Goal: Task Accomplishment & Management: Use online tool/utility

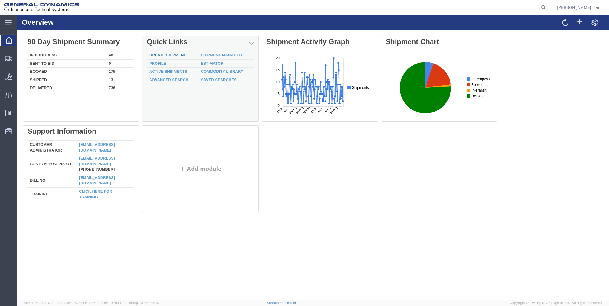
click at [176, 56] on link "Create Shipment" at bounding box center [167, 55] width 37 height 4
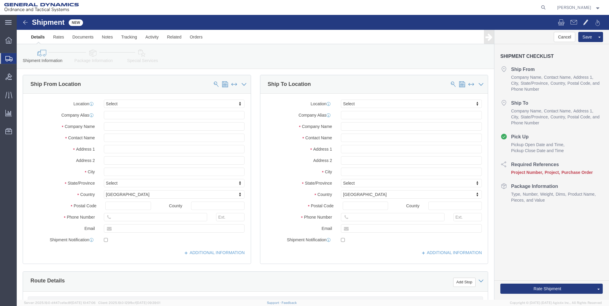
select select
click input "text"
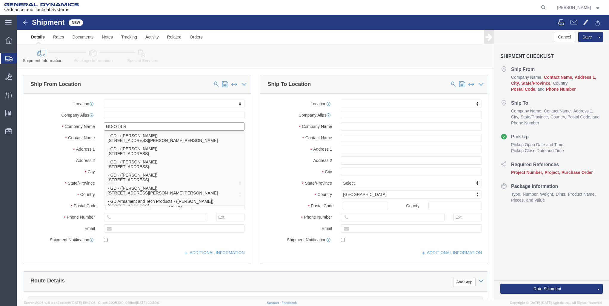
type input "GD-OTS RE"
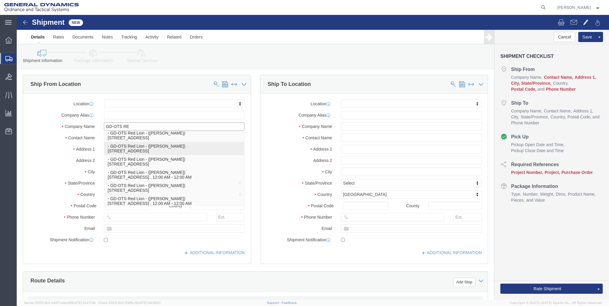
scroll to position [27, 0]
click p "- GD-OTS Red Lion - ([PERSON_NAME]) [STREET_ADDRESS] , 12:00 AM - 12:00 AM"
select select
type input "GD-OTS Red Lion"
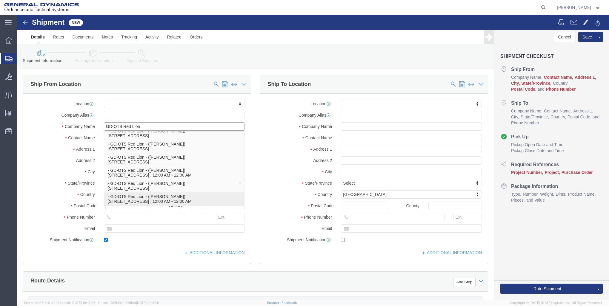
type input "[PERSON_NAME]"
type input "[STREET_ADDRESS]"
type input "RED LION"
type input "17356"
type input "[PHONE_NUMBER]"
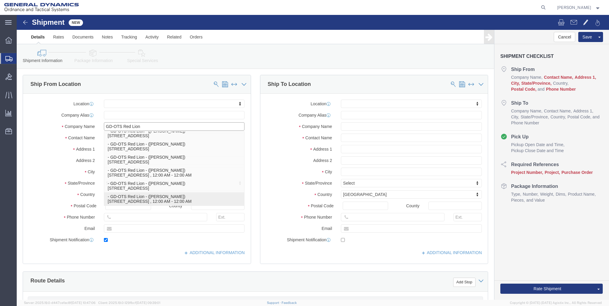
type input "[PERSON_NAME][EMAIL_ADDRESS][PERSON_NAME][DOMAIN_NAME]"
checkbox input "true"
select select "PA"
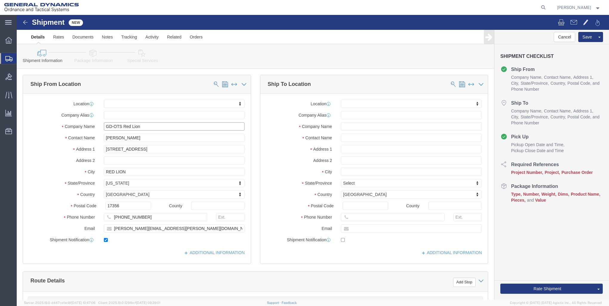
type input "GD-OTS Red Lion"
click input "text"
type input "PARA"
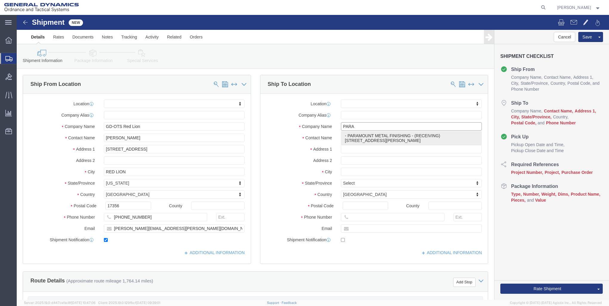
click p "- PARAMOUNT METAL FINISHING - (RECEIVING) [STREET_ADDRESS][PERSON_NAME]"
select select
type input "PARAMOUNT METAL FINISHING"
type input "RECEIVING"
type input "[STREET_ADDRESS][PERSON_NAME]"
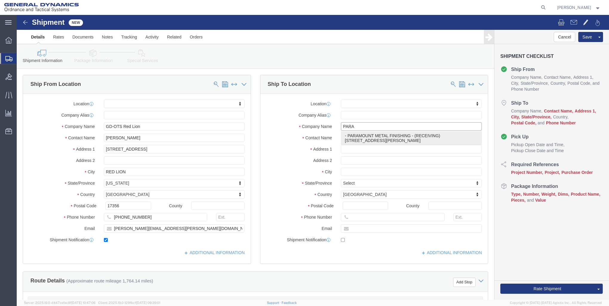
type input "LINDEN"
type input "07036"
type input "[PHONE_NUMBER]"
select select "NJ"
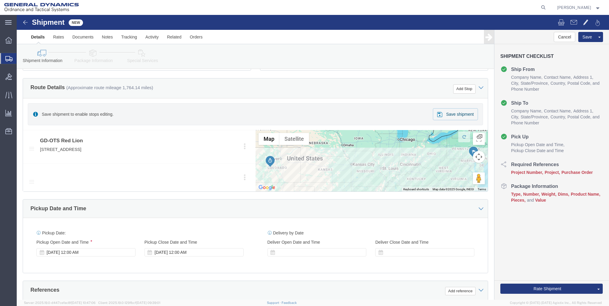
scroll to position [209, 0]
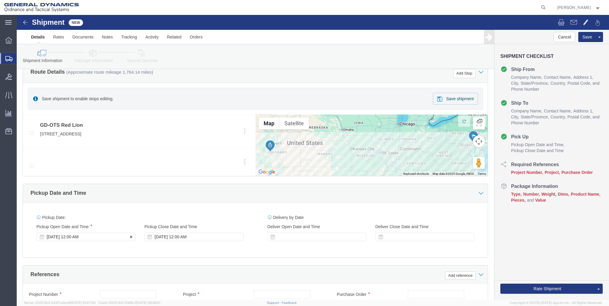
type input "PARAMOUNT METAL FINISHING"
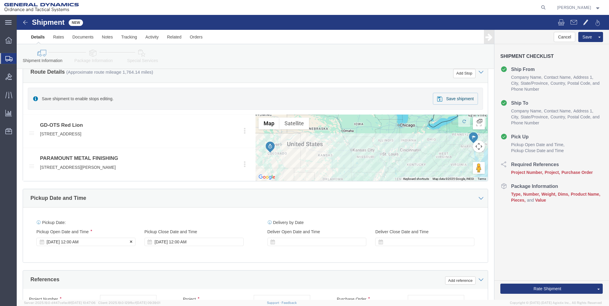
click div "Pickup Start Date Pickup Start Time Pickup Open Date and Time [DATE] 12:00 AM"
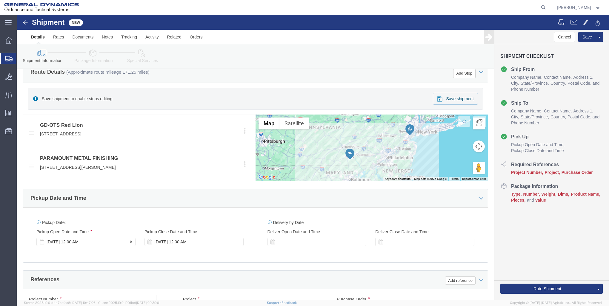
click div "[DATE] 12:00 AM"
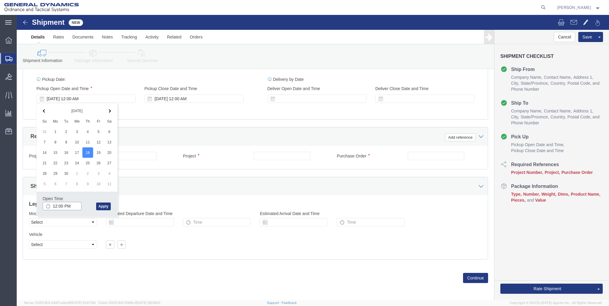
click input "12:00 PM"
type input "4:00 PM"
click button "Apply"
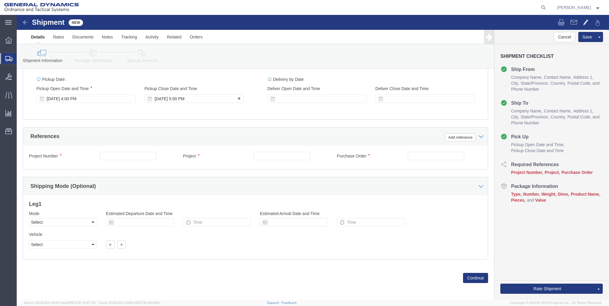
click div "[DATE] 5:00 PM"
type input "6:00 PM"
click button "Apply"
click input "text"
type input "30100301"
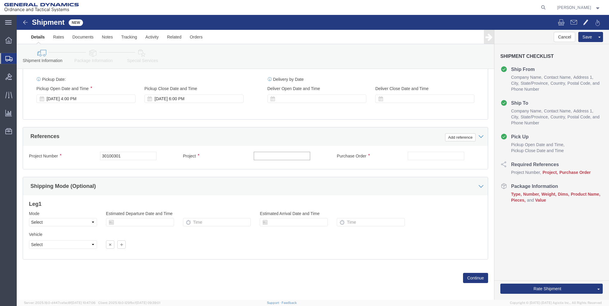
click input "text"
type input "9000"
click input "text"
type input "95243"
click button "Continue"
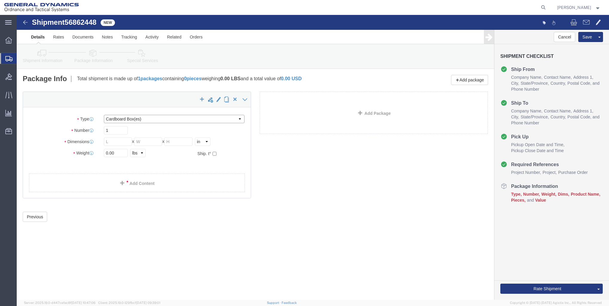
click select "Select Bale(s) Basket(s) Bolt(s) Bottle(s) Buckets Bulk Bundle(s) Can(s) Cardbo…"
select select "CRAT"
click select "Select Bale(s) Basket(s) Bolt(s) Bottle(s) Buckets Bulk Bundle(s) Can(s) Cardbo…"
click input "1"
type input "18"
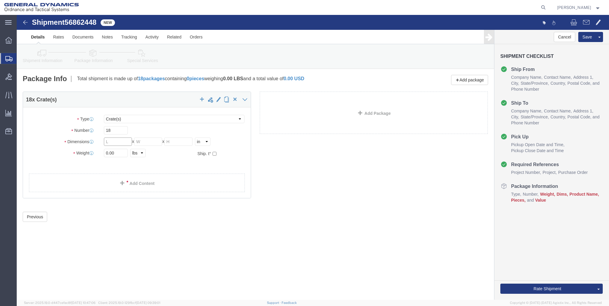
click input "text"
type input "45"
type input "48"
type input "40"
click input "0.00"
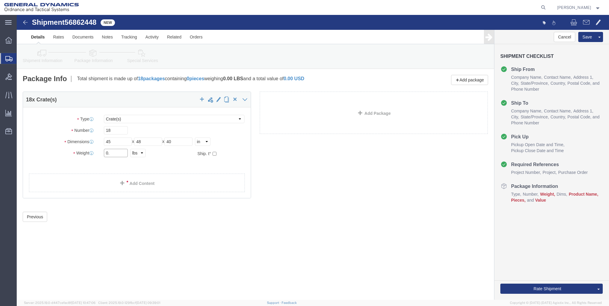
type input "0"
type input "17,100"
click link "Add Content"
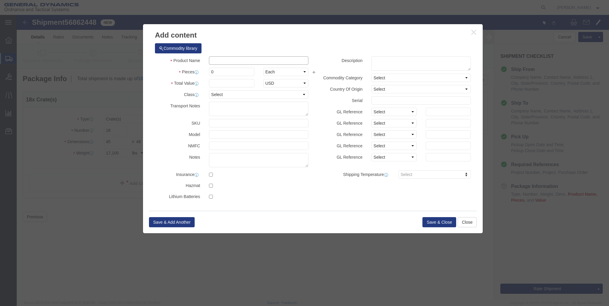
click input "text"
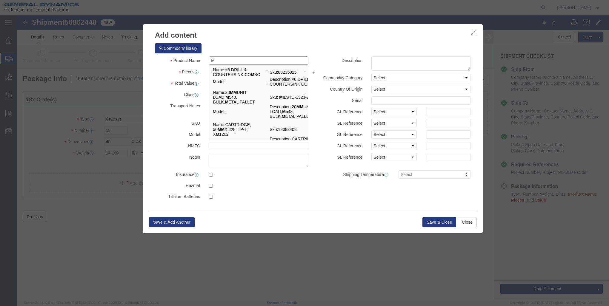
type input "M1002 NOSE"
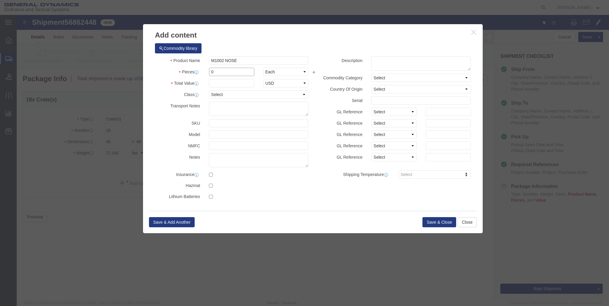
click input "0"
type input "1458"
click input "text"
type input "1"
click select "Select 50 55 60 65 70 85 92.5 100 125 175 250 300 400"
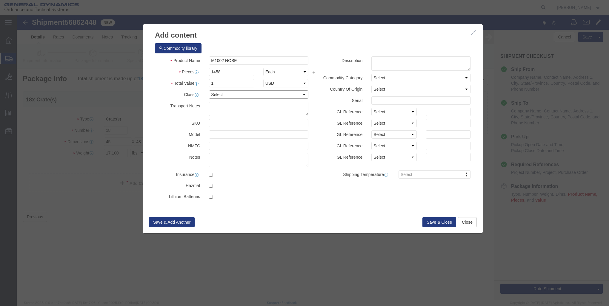
select select "85"
click select "Select 50 55 60 65 70 85 92.5 100 125 175 250 300 400"
click button "Save & Close"
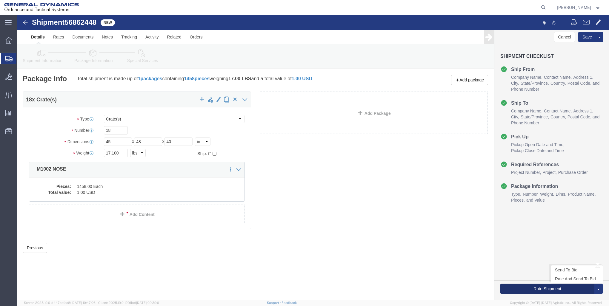
click button "Rate Shipment"
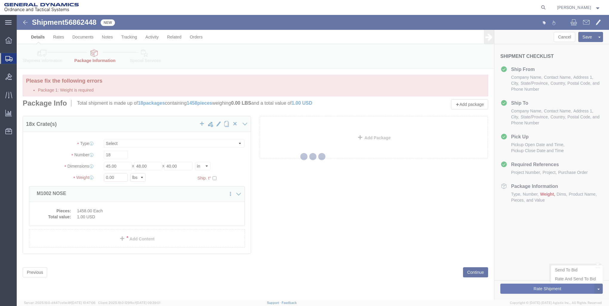
select select "CRAT"
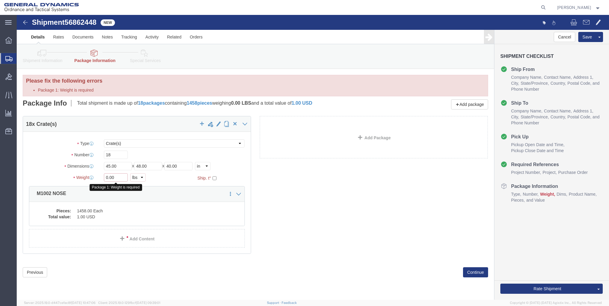
click input "0.00"
type input "0"
type input "17100"
click button "Continue"
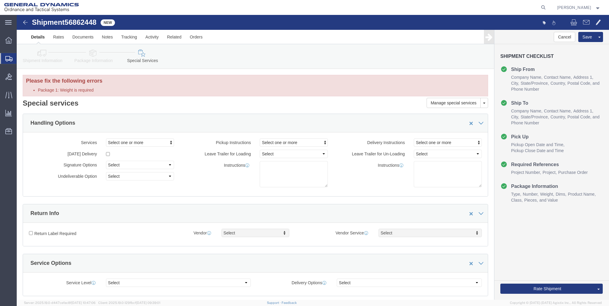
click link "Details"
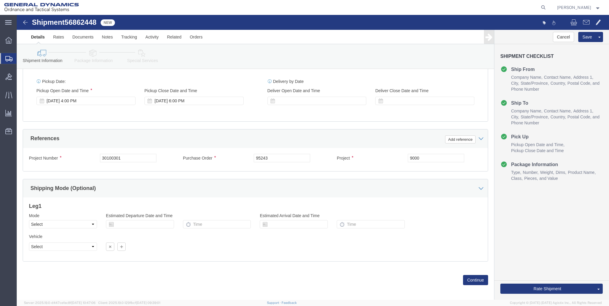
scroll to position [321, 0]
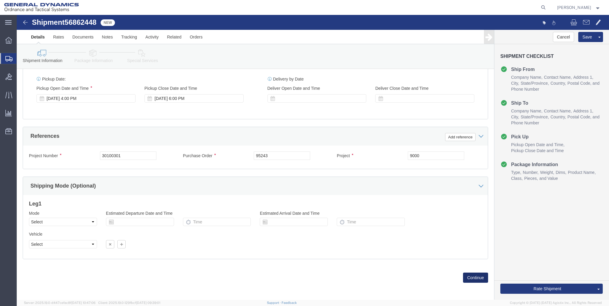
click button "Continue"
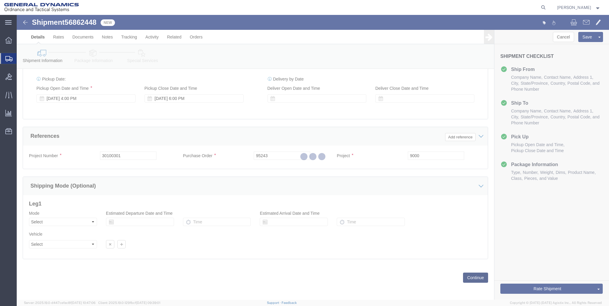
scroll to position [0, 0]
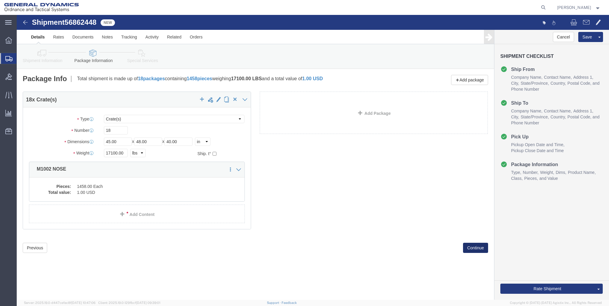
click button "Continue"
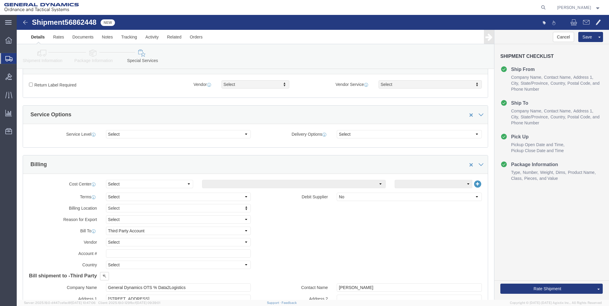
scroll to position [209, 0]
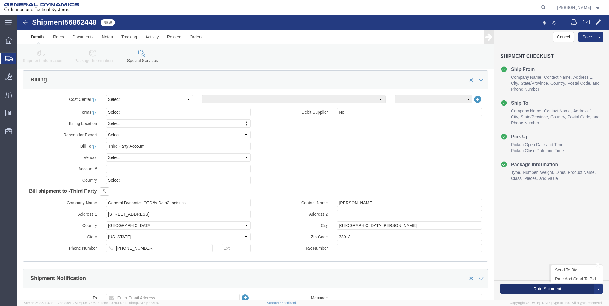
click button "Rate Shipment"
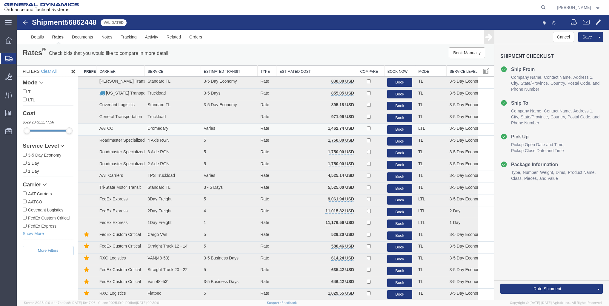
scroll to position [0, 0]
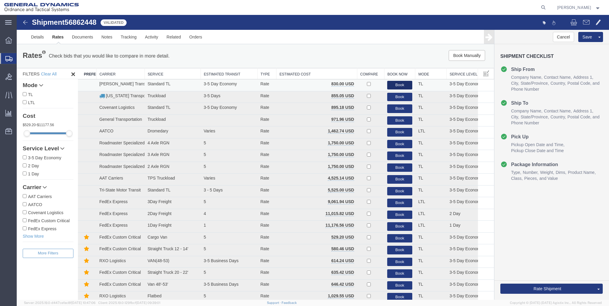
click at [393, 83] on button "Book" at bounding box center [399, 85] width 25 height 9
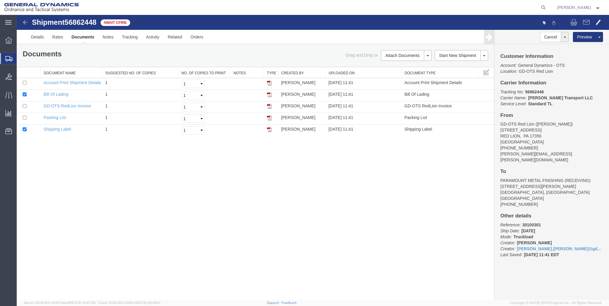
drag, startPoint x: 268, startPoint y: 93, endPoint x: 271, endPoint y: 137, distance: 44.6
click at [268, 93] on img at bounding box center [269, 94] width 5 height 5
